Goal: Use online tool/utility: Utilize a website feature to perform a specific function

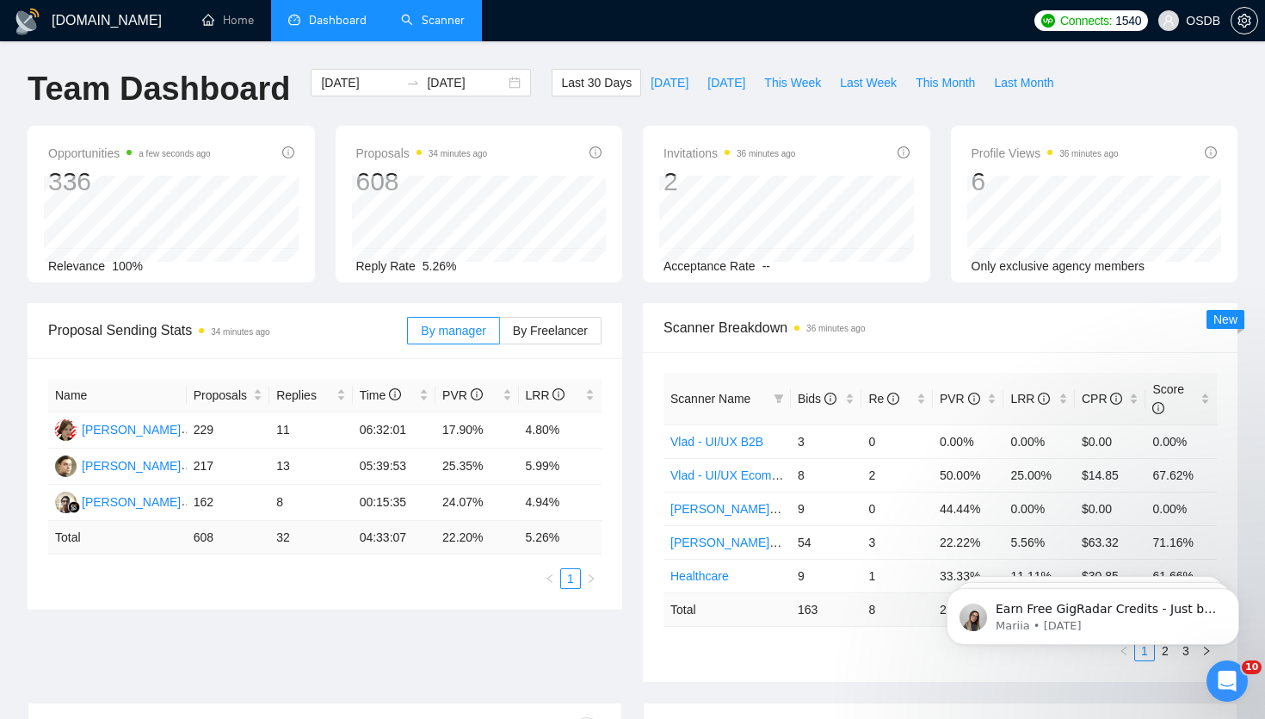
click at [435, 13] on link "Scanner" at bounding box center [433, 20] width 64 height 15
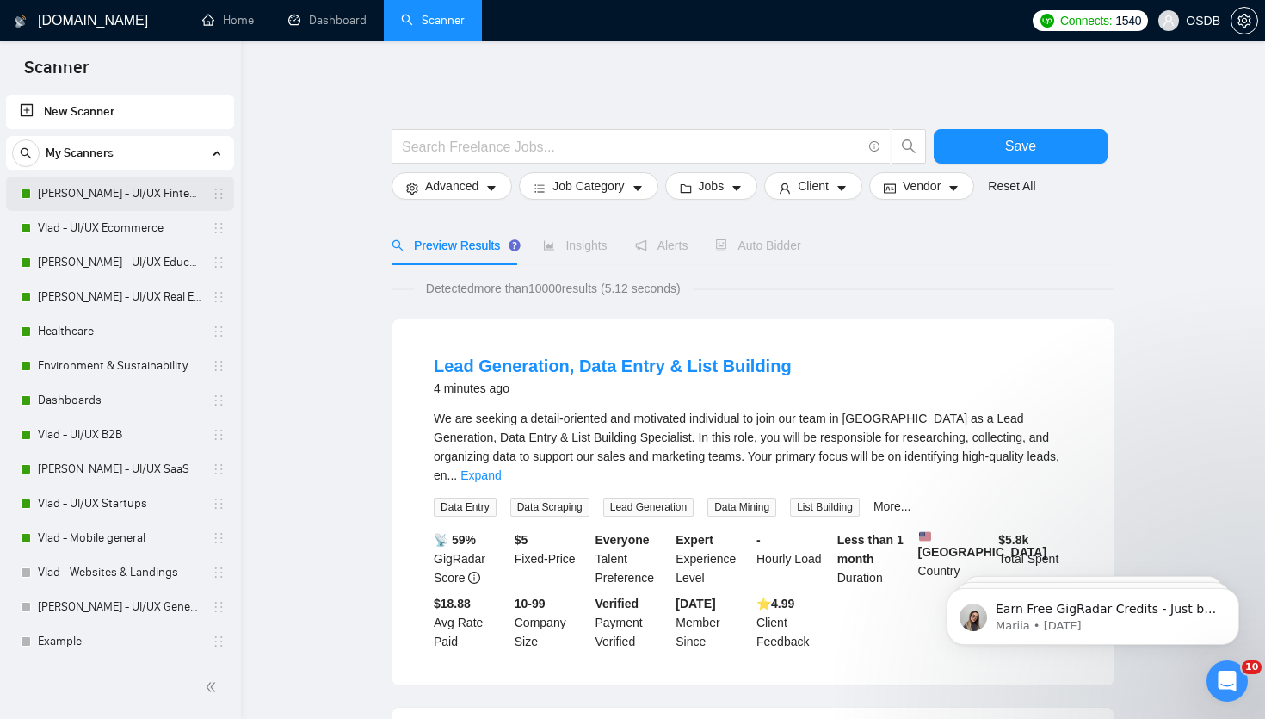
click at [139, 207] on link "[PERSON_NAME] - UI/UX Fintech" at bounding box center [120, 193] width 164 height 34
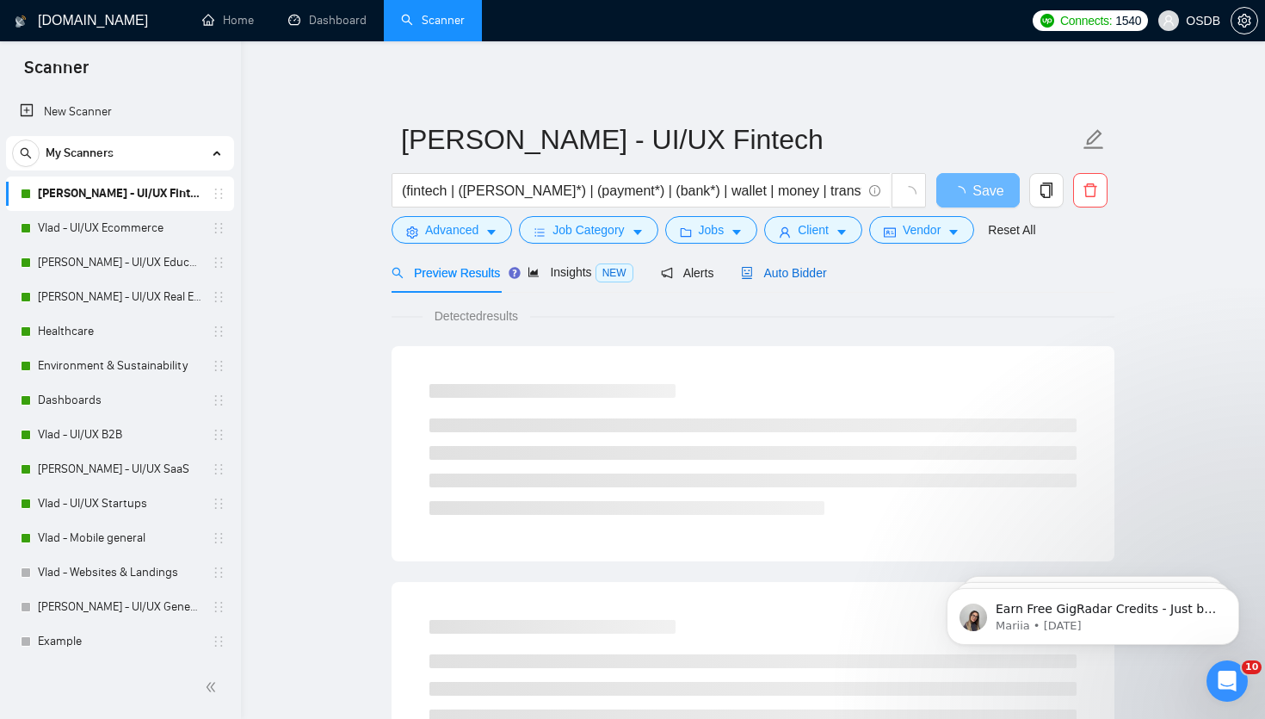
click at [766, 276] on span "Auto Bidder" at bounding box center [783, 273] width 85 height 14
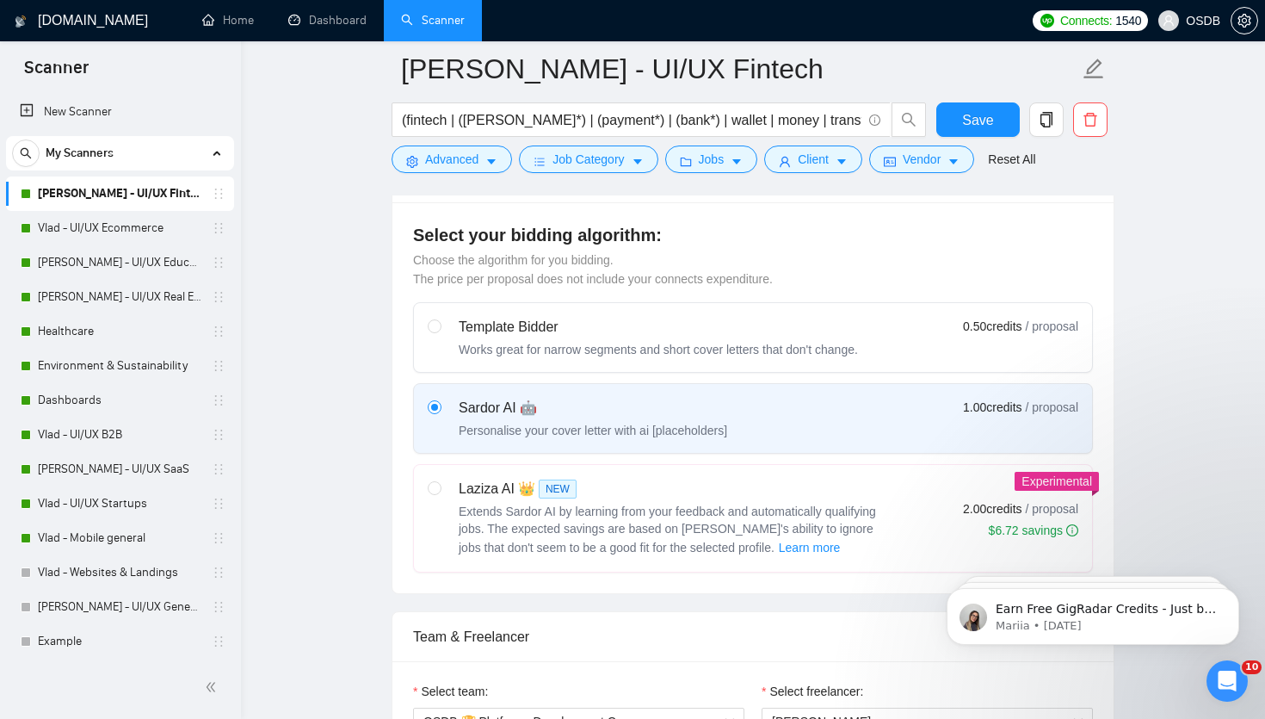
scroll to position [467, 0]
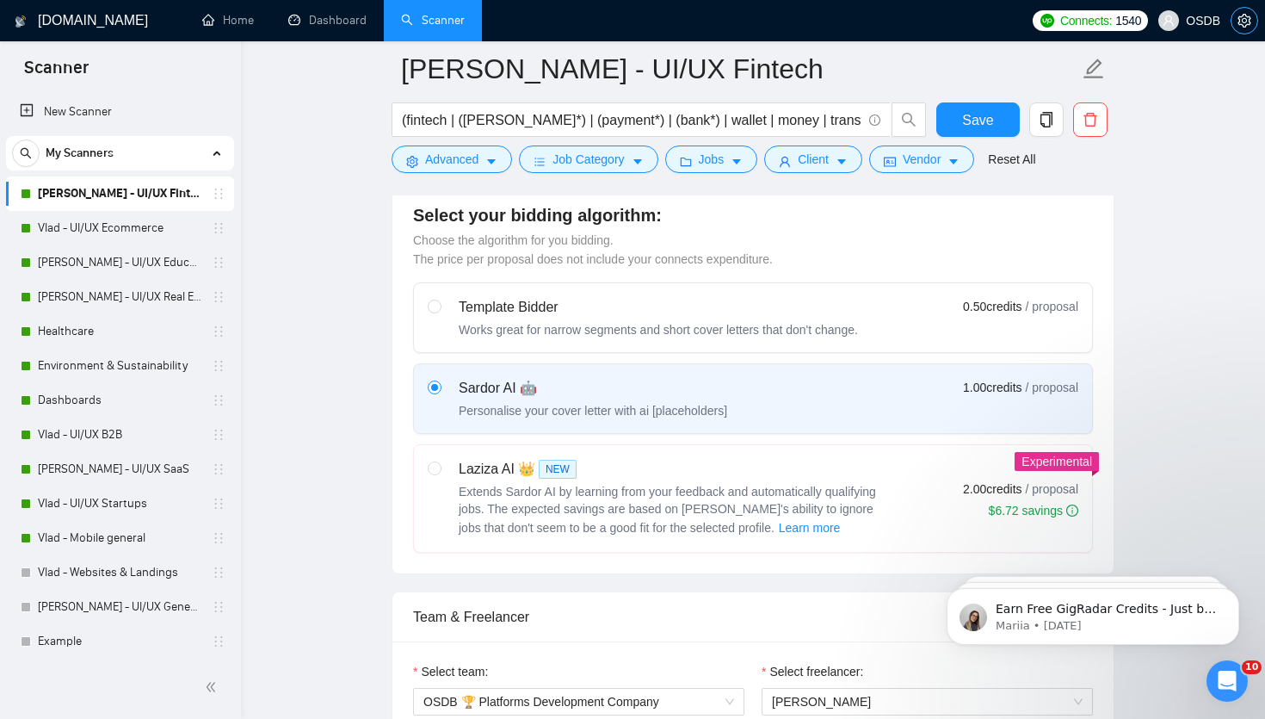
click at [1248, 21] on icon "setting" at bounding box center [1245, 21] width 14 height 14
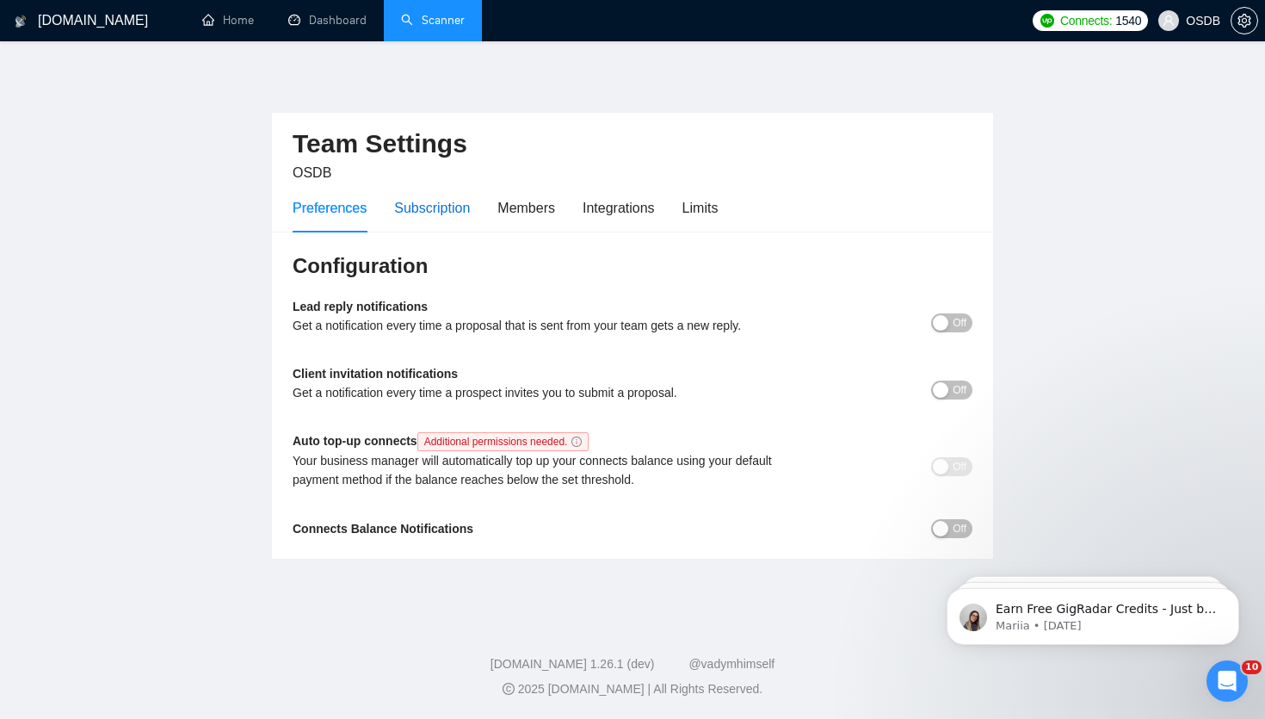
click at [429, 206] on div "Subscription" at bounding box center [432, 208] width 76 height 22
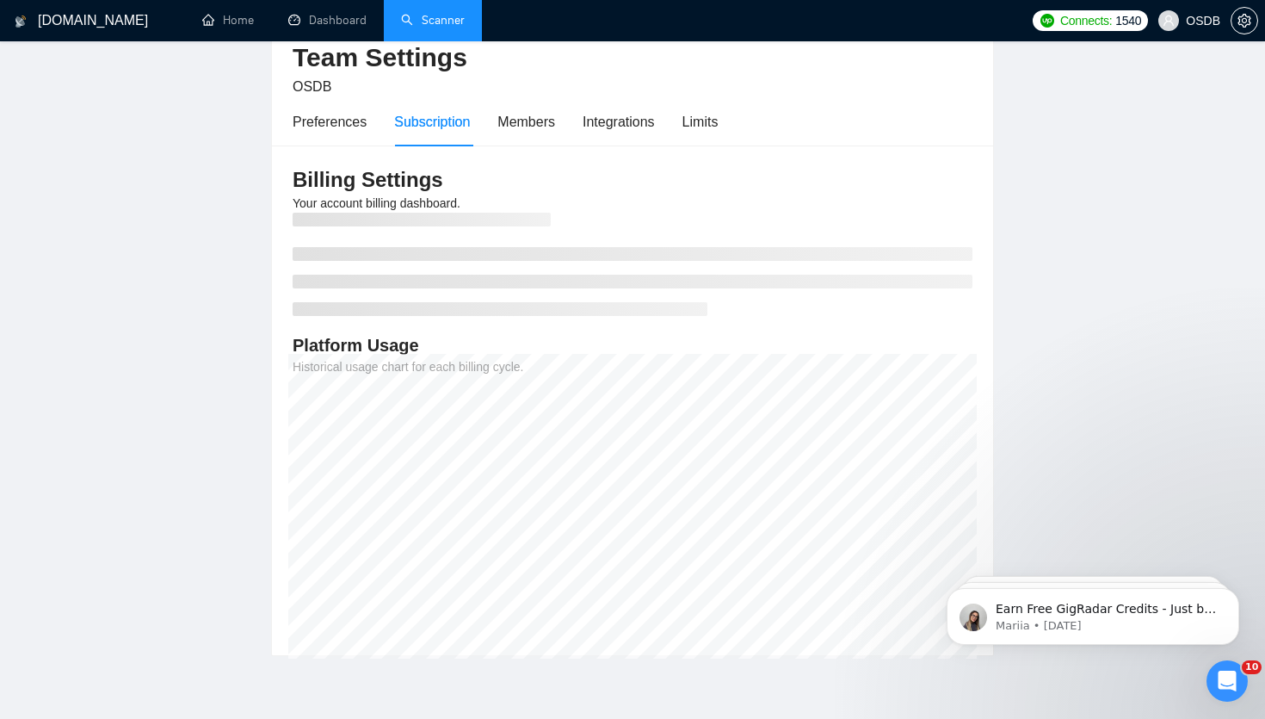
scroll to position [98, 0]
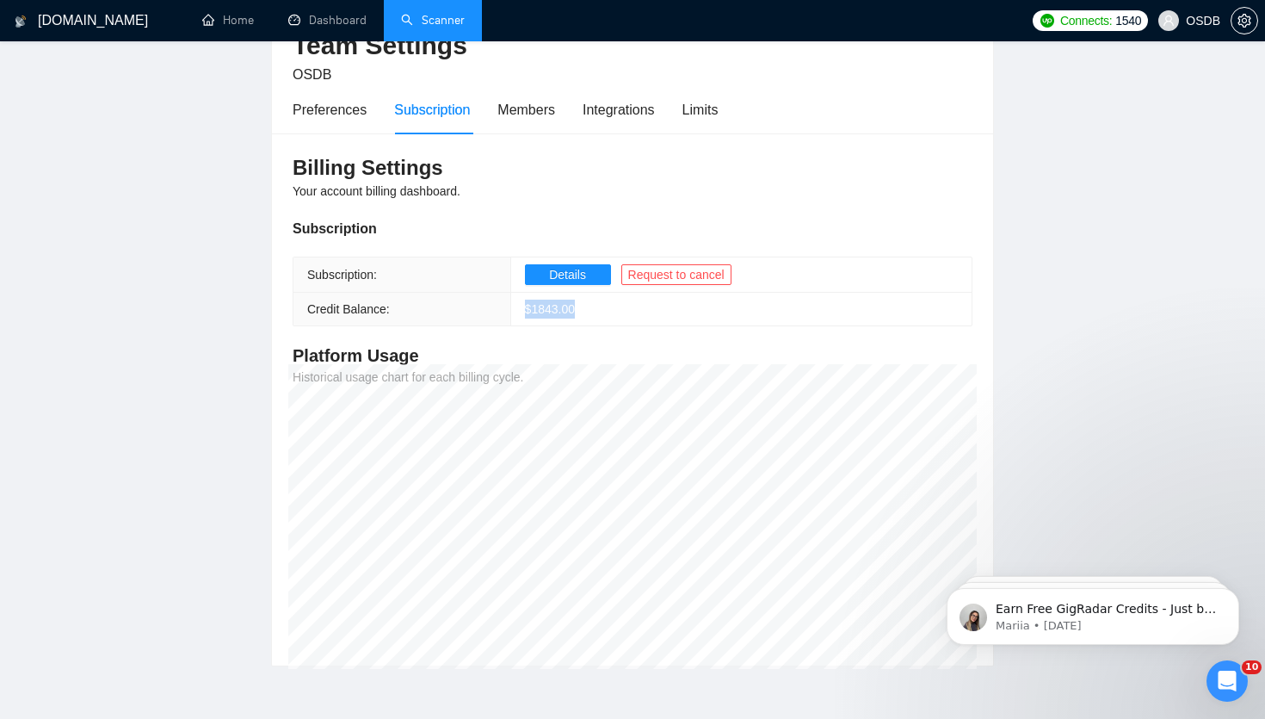
drag, startPoint x: 525, startPoint y: 311, endPoint x: 638, endPoint y: 309, distance: 112.8
click at [638, 309] on td "$ 1843.00" at bounding box center [740, 310] width 461 height 34
click at [553, 314] on span "$ 1843.00" at bounding box center [550, 309] width 50 height 14
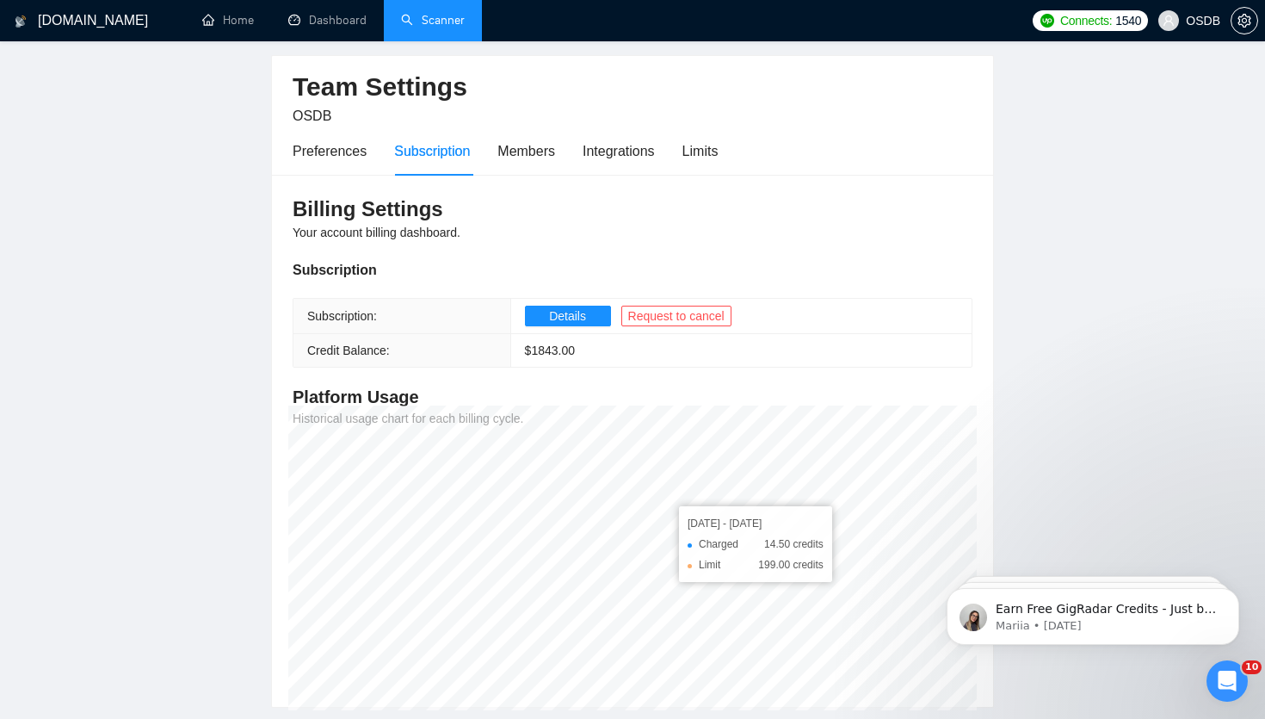
scroll to position [0, 0]
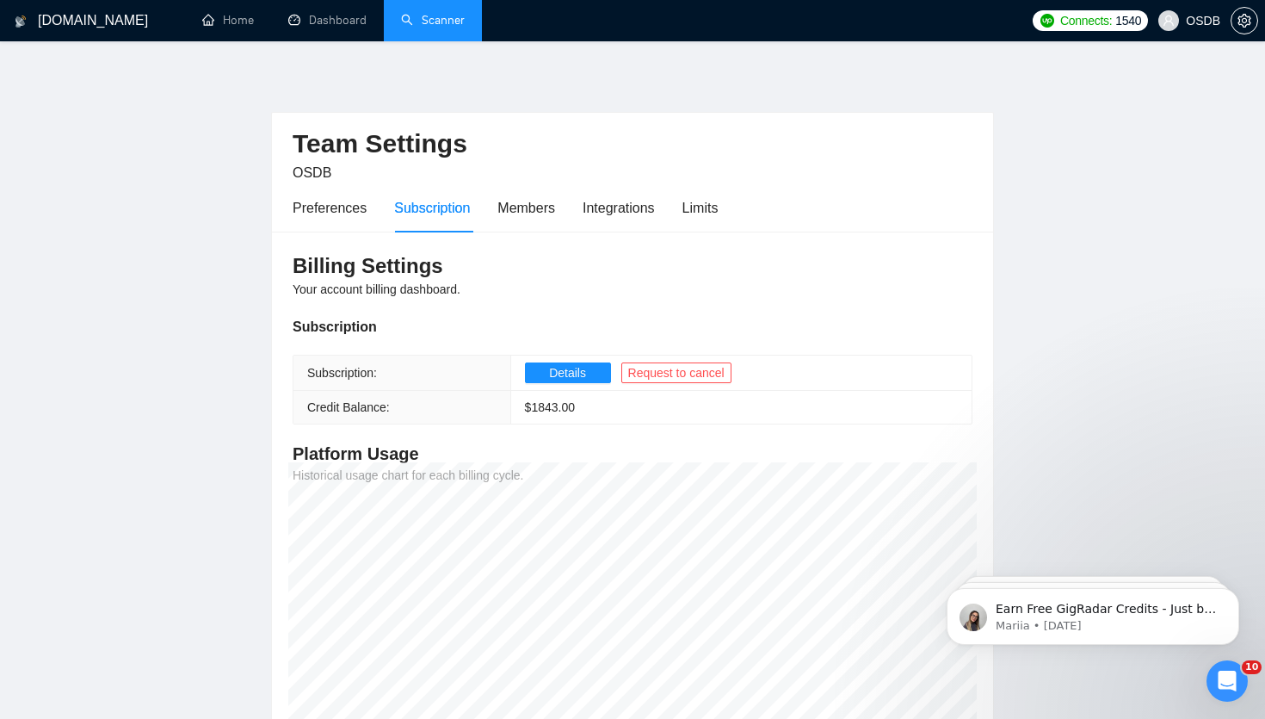
click at [430, 28] on link "Scanner" at bounding box center [433, 20] width 64 height 15
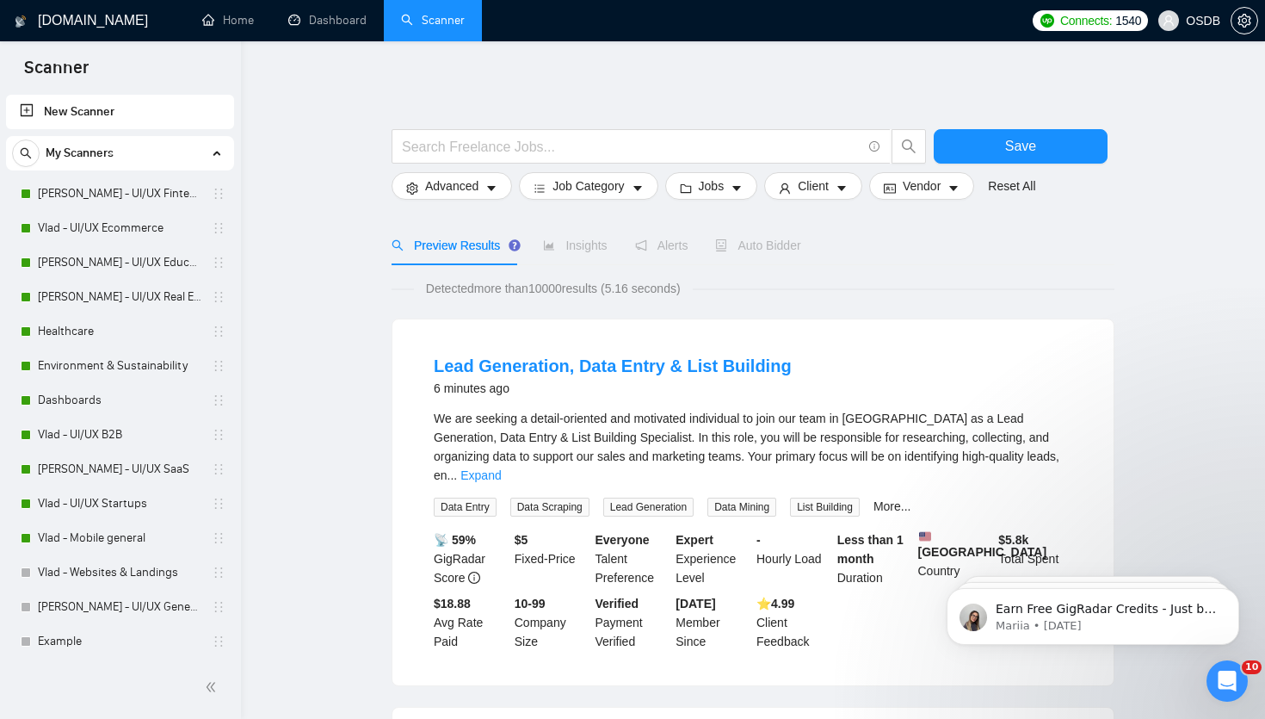
click at [756, 252] on div "Auto Bidder" at bounding box center [757, 245] width 85 height 19
click at [62, 202] on link "[PERSON_NAME] - UI/UX Fintech" at bounding box center [120, 193] width 164 height 34
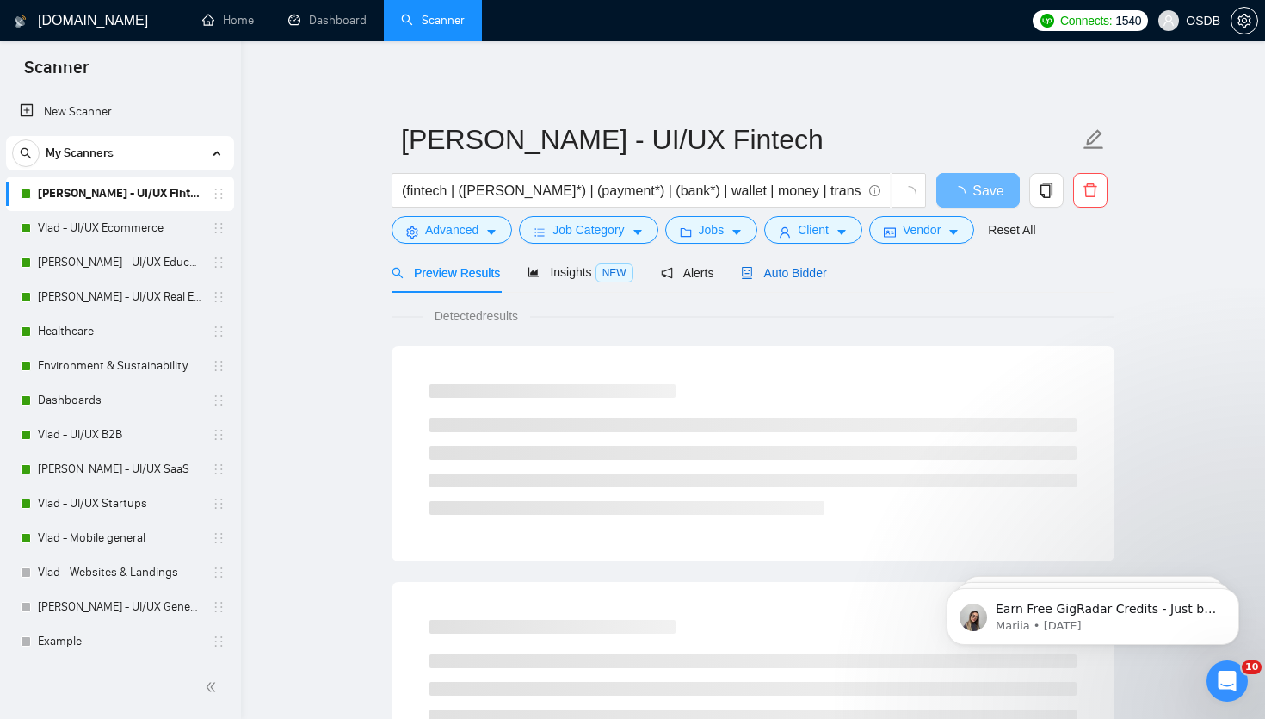
click at [790, 267] on span "Auto Bidder" at bounding box center [783, 273] width 85 height 14
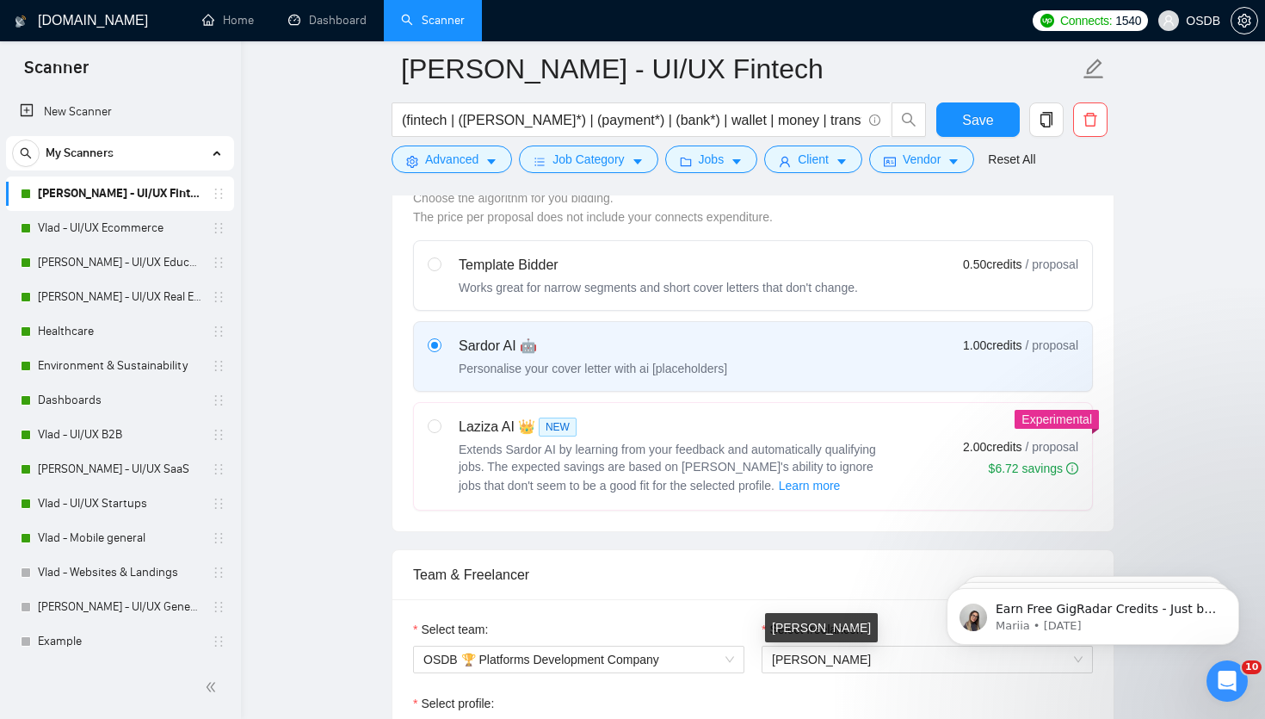
scroll to position [506, 0]
